Goal: Task Accomplishment & Management: Complete application form

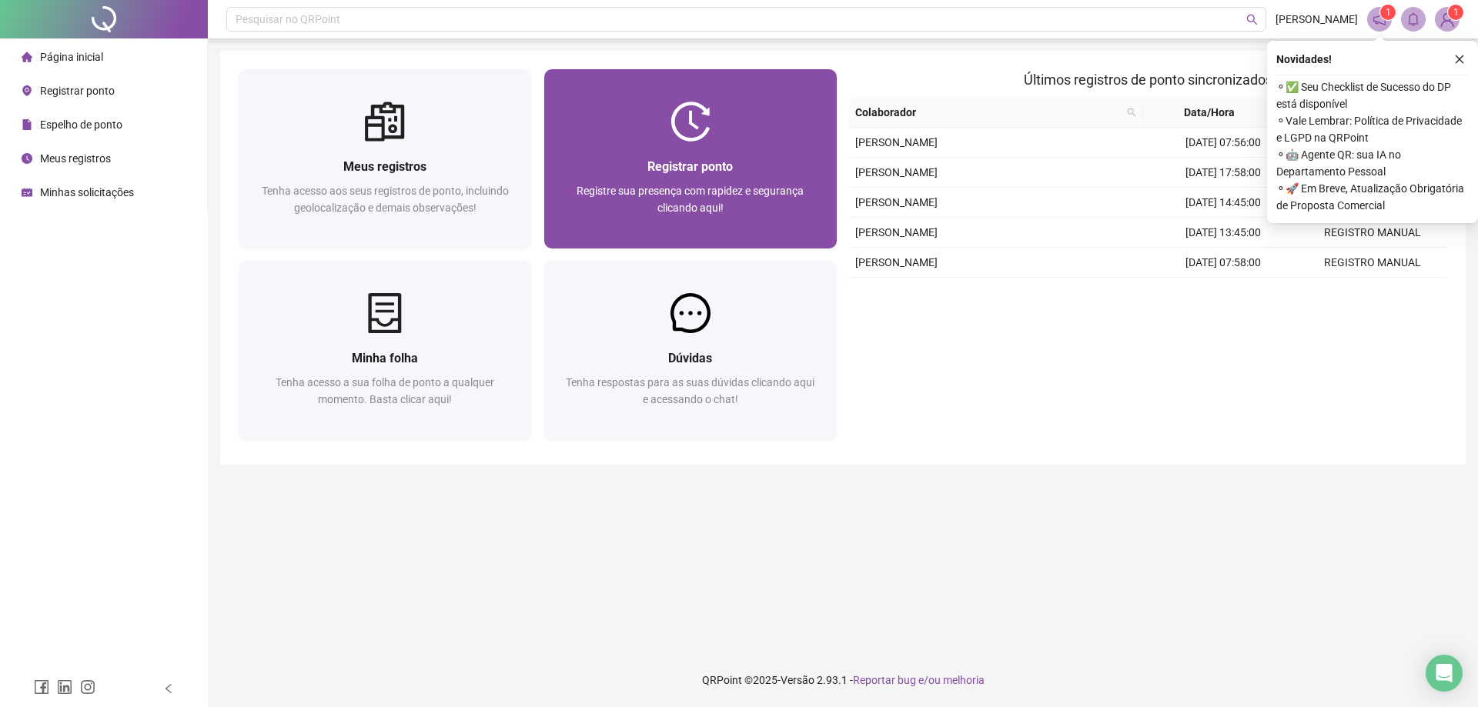
click at [686, 178] on div "Registrar ponto Registre sua presença com rapidez e segurança clicando aqui!" at bounding box center [691, 195] width 256 height 76
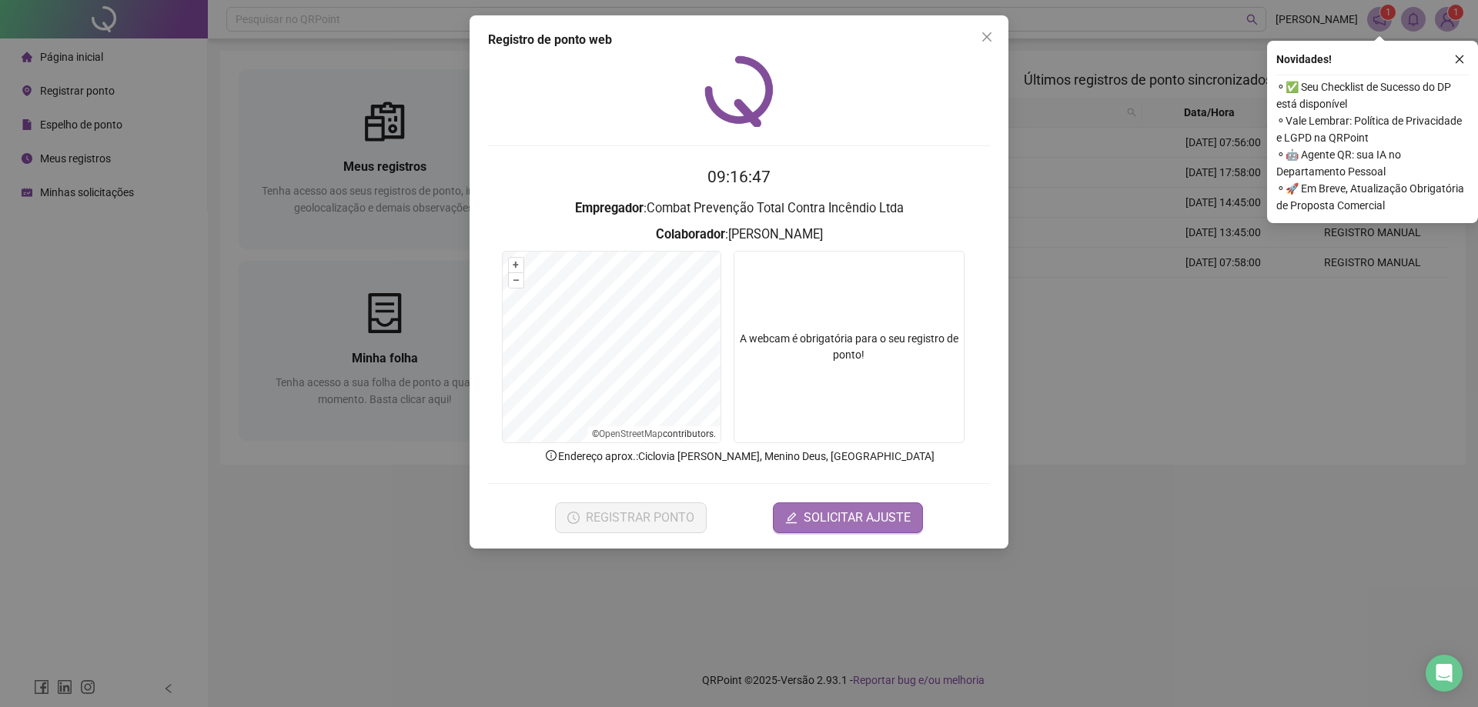
click at [814, 516] on span "SOLICITAR AJUSTE" at bounding box center [856, 518] width 107 height 18
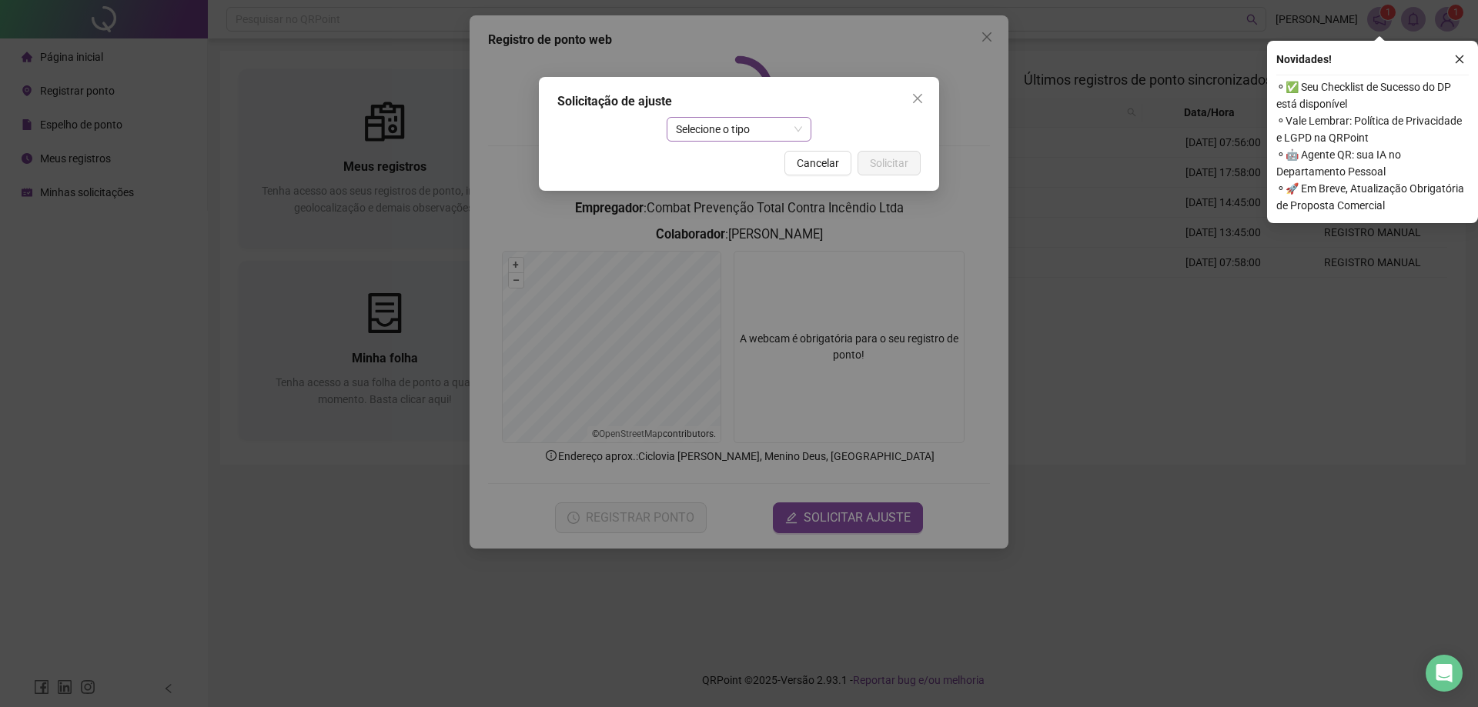
click at [766, 125] on span "Selecione o tipo" at bounding box center [739, 129] width 127 height 23
click at [746, 157] on div "Ajuste manual" at bounding box center [739, 160] width 121 height 17
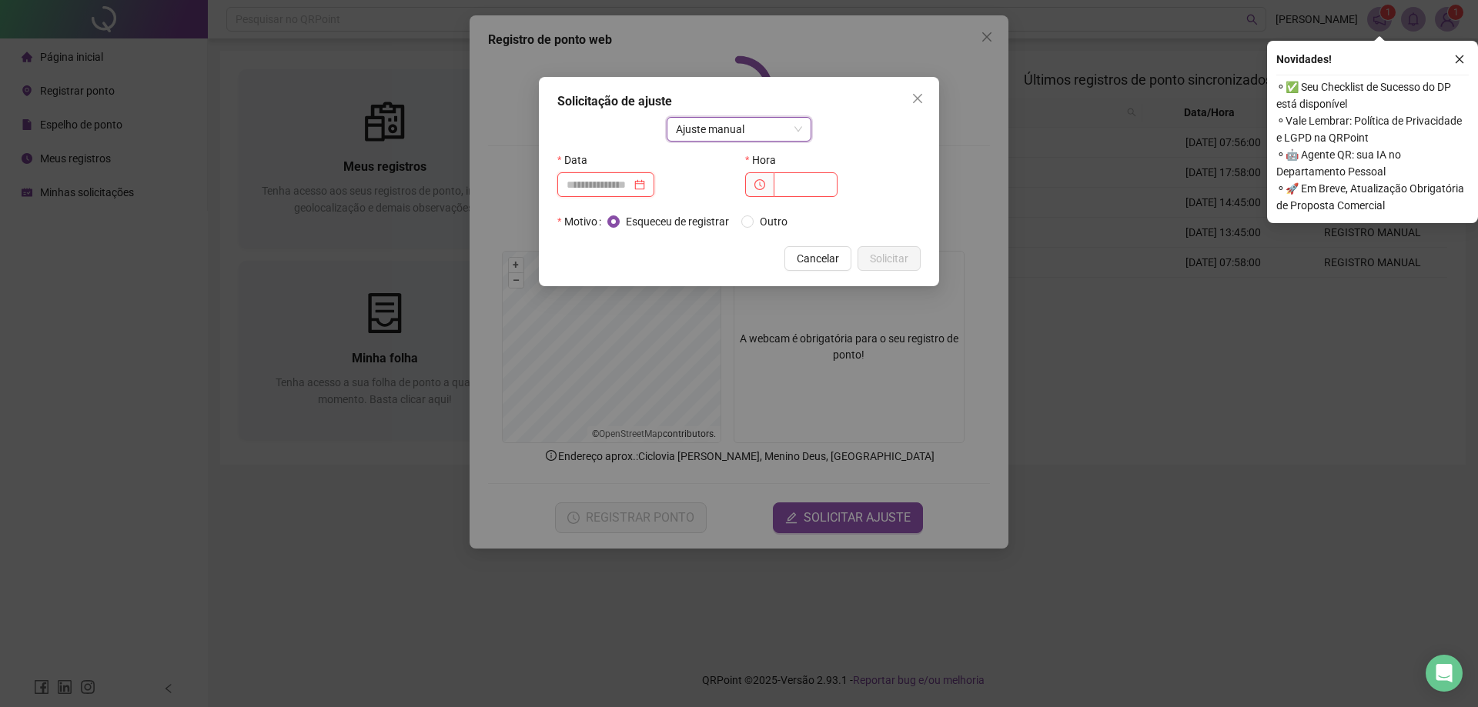
click at [596, 188] on input at bounding box center [598, 184] width 65 height 17
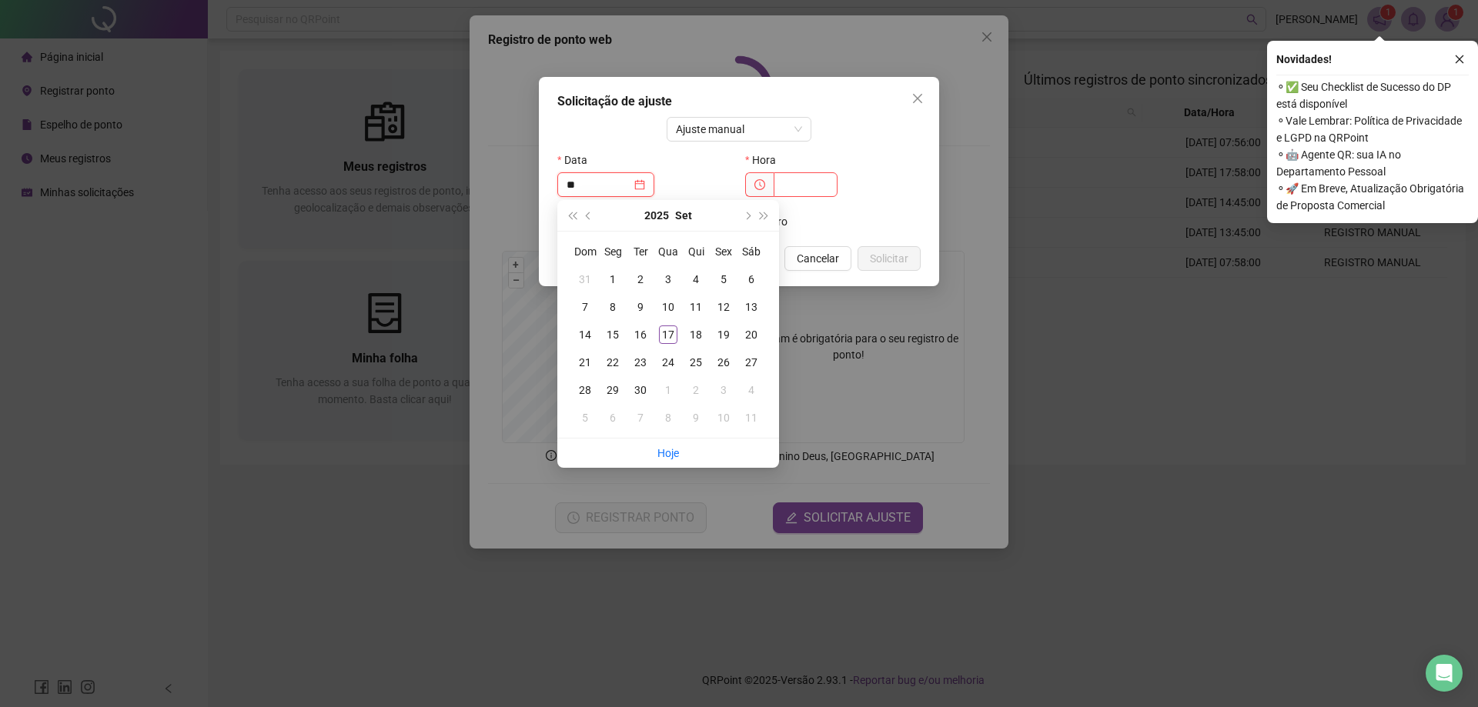
type input "**********"
click at [669, 332] on div "17" at bounding box center [668, 335] width 18 height 18
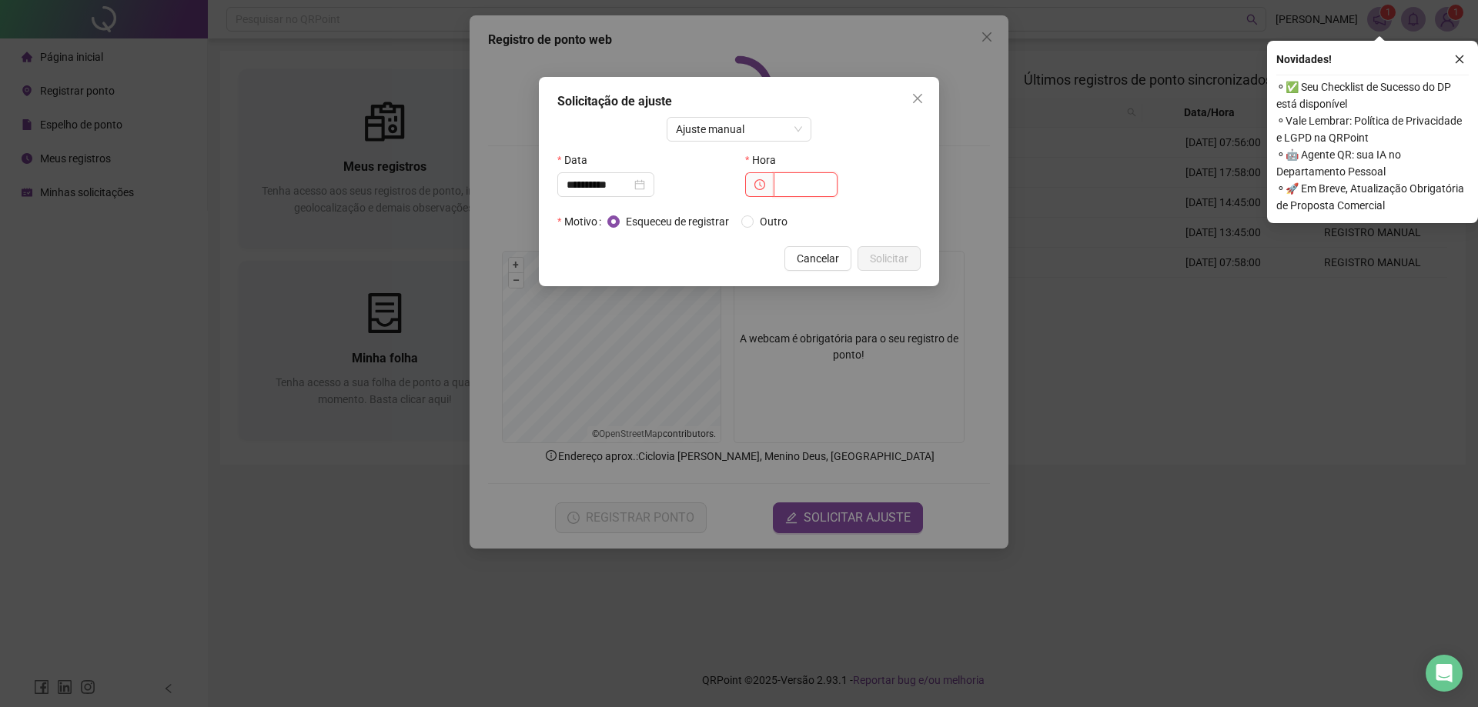
click at [811, 188] on input "text" at bounding box center [805, 184] width 64 height 25
type input "*****"
click at [906, 252] on span "Solicitar" at bounding box center [889, 258] width 38 height 17
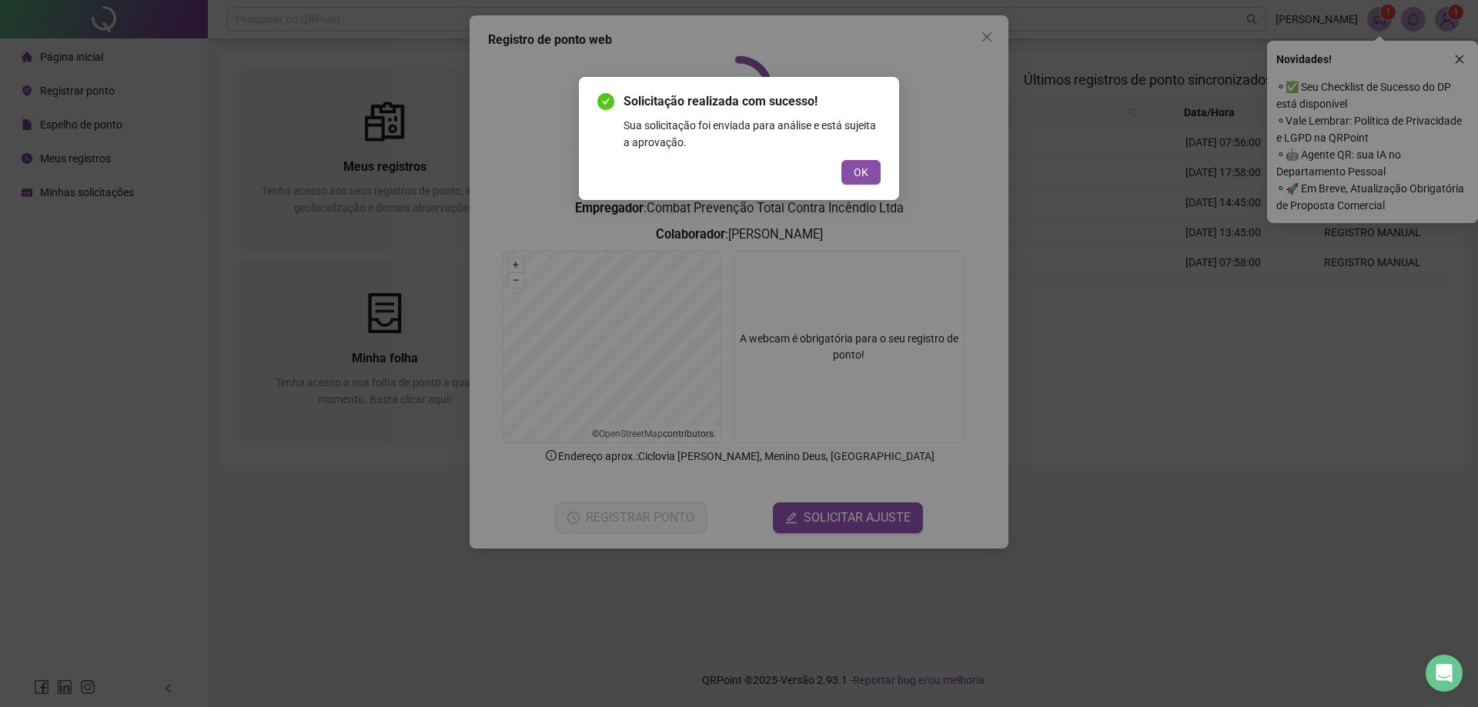
drag, startPoint x: 855, startPoint y: 176, endPoint x: 873, endPoint y: 146, distance: 35.2
click at [855, 179] on span "OK" at bounding box center [860, 172] width 15 height 17
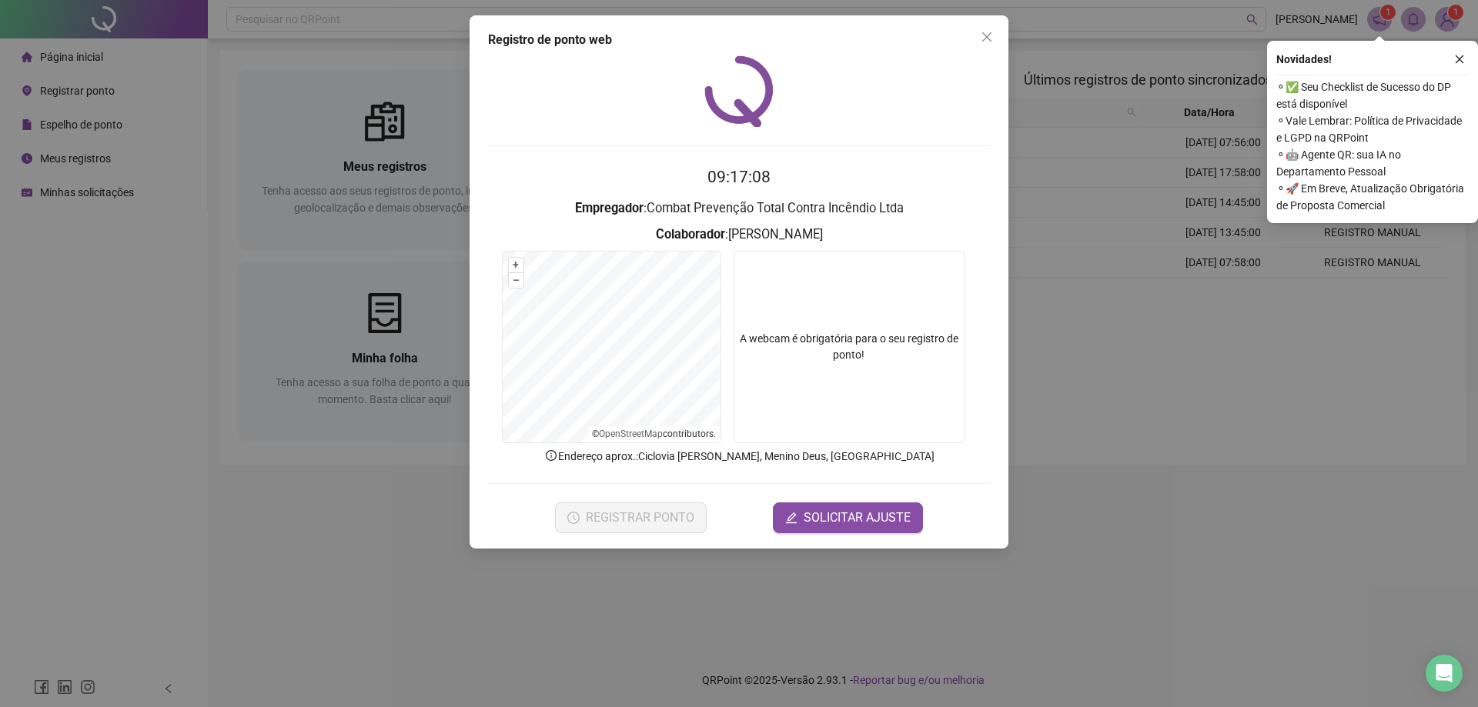
click at [983, 34] on icon "close" at bounding box center [986, 36] width 9 height 9
